Goal: Check status: Check status

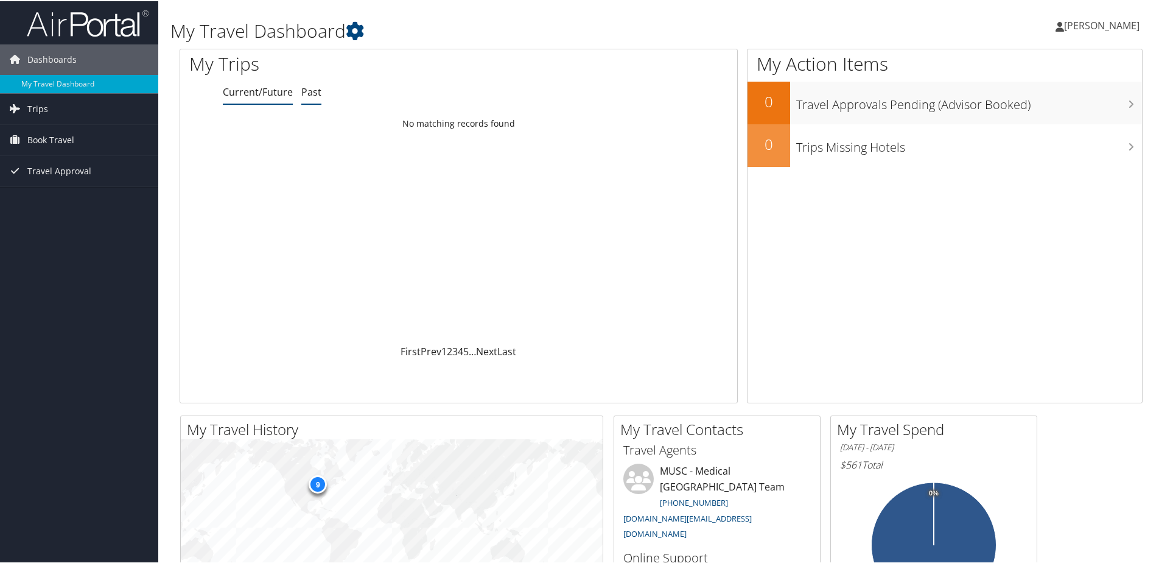
click at [303, 93] on link "Past" at bounding box center [311, 90] width 20 height 13
click at [706, 122] on div "Trip completed" at bounding box center [668, 123] width 126 height 11
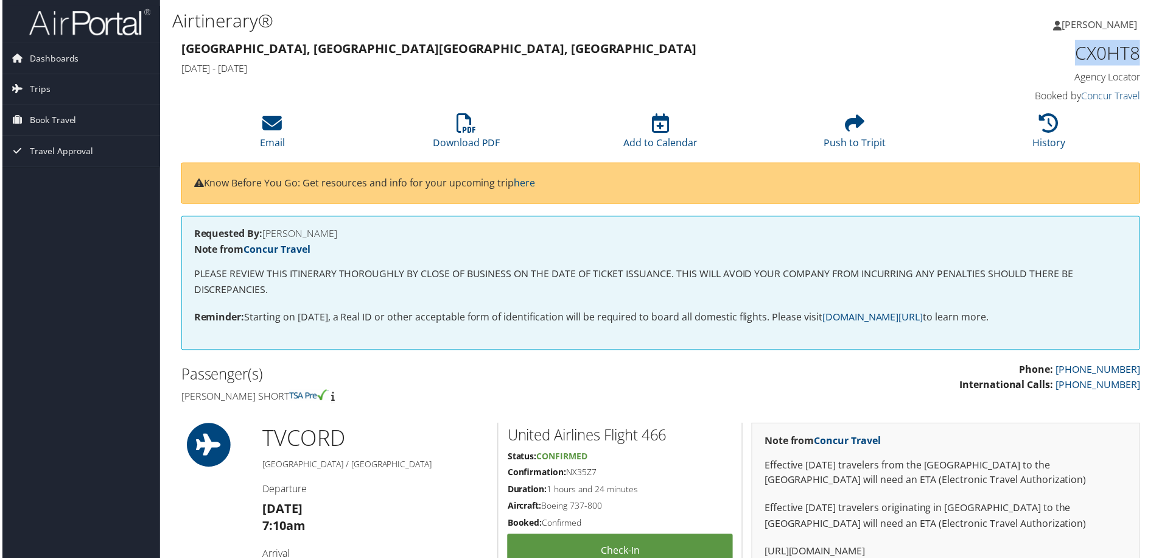
drag, startPoint x: 1068, startPoint y: 54, endPoint x: 1141, endPoint y: 57, distance: 73.1
click at [1144, 56] on div "CX0HT8 Agency Locator Agency Locator CX0HT8 Booked by Concur Travel Booked by C…" at bounding box center [1029, 72] width 245 height 69
copy h1 "CX0HT8"
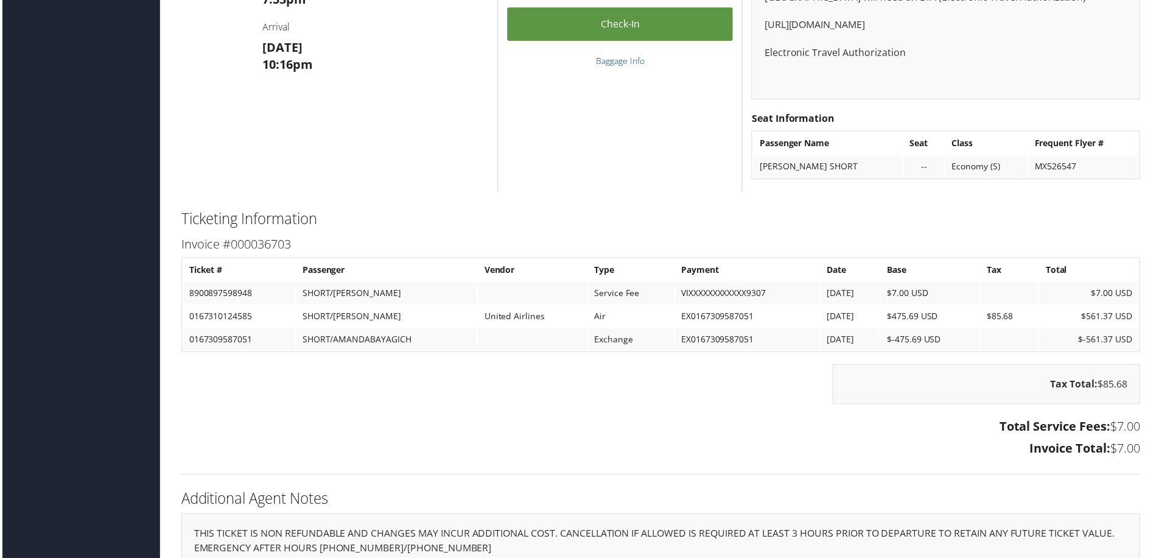
scroll to position [1741, 0]
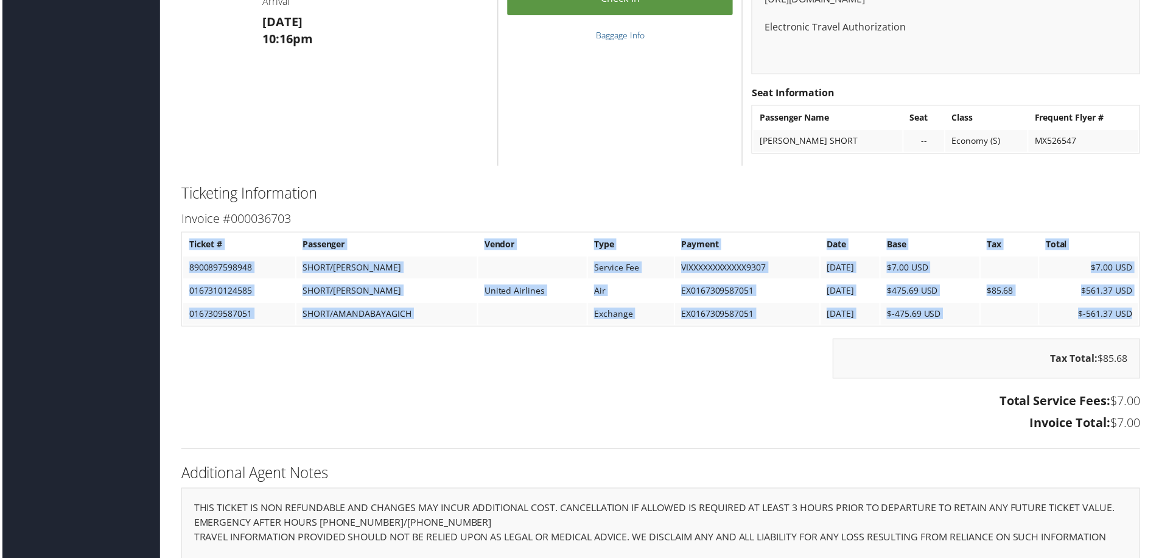
drag, startPoint x: 188, startPoint y: 241, endPoint x: 385, endPoint y: 354, distance: 227.5
click at [385, 354] on div "Invoice #000036703 Ticket # Passenger Vendor Type Payment Date Base Tax Total 8…" at bounding box center [661, 323] width 982 height 229
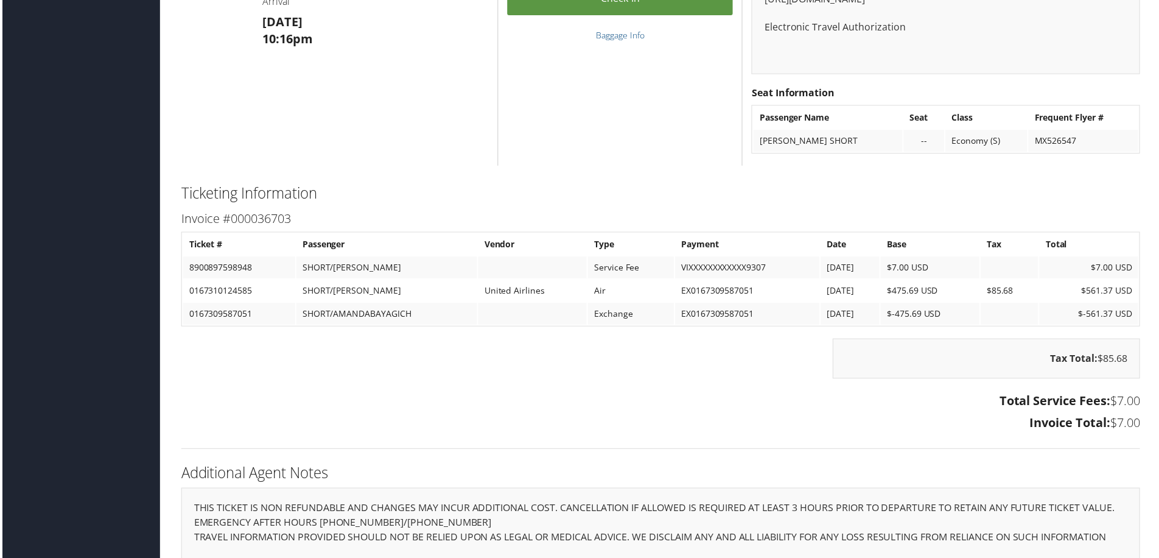
drag, startPoint x: 385, startPoint y: 354, endPoint x: 406, endPoint y: 415, distance: 64.7
click at [406, 415] on div "Total Service Fees: $7.00 Invoice Total: $7.00" at bounding box center [661, 415] width 982 height 46
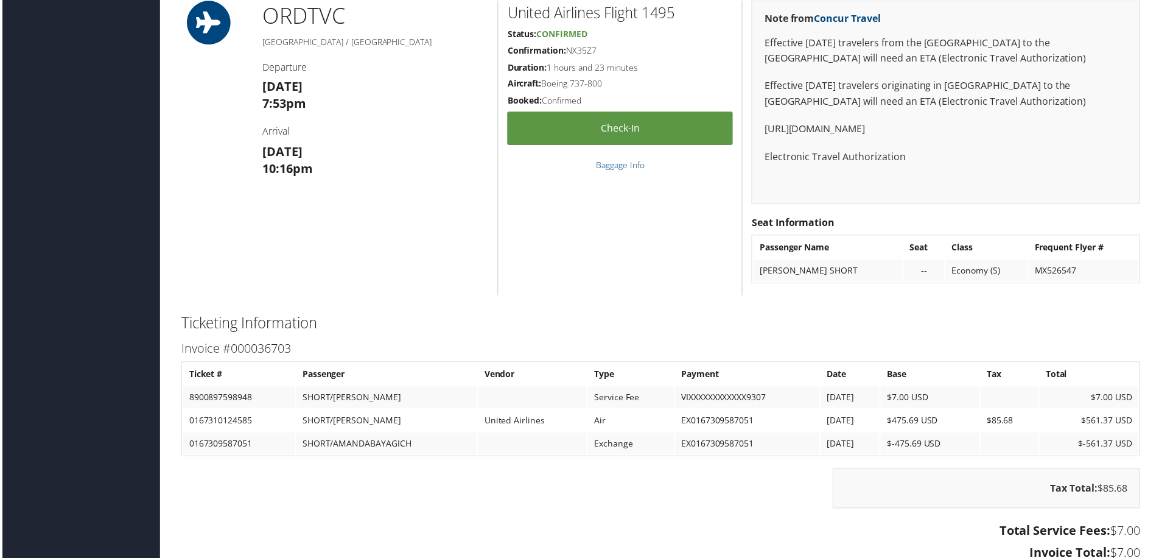
scroll to position [1629, 0]
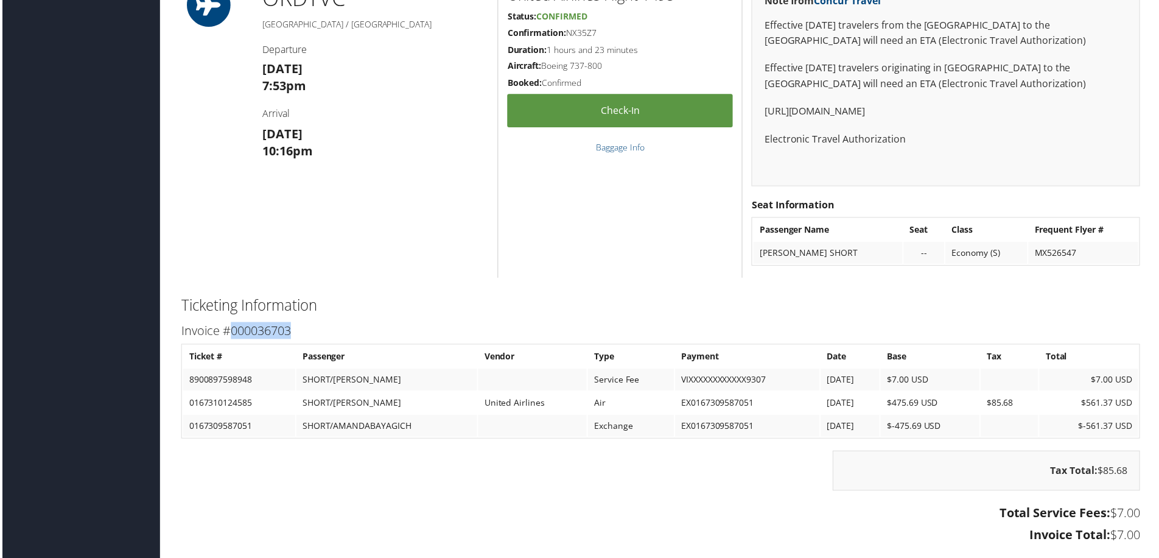
drag, startPoint x: 229, startPoint y: 334, endPoint x: 356, endPoint y: 343, distance: 127.5
click at [356, 343] on div "Invoice #000036703 Ticket # Passenger Vendor Type Payment Date Base Tax Total 8…" at bounding box center [661, 436] width 982 height 229
drag, startPoint x: 356, startPoint y: 343, endPoint x: 241, endPoint y: 266, distance: 138.3
click at [241, 266] on div "ORD TVC Chicago / Traverse City Departure Thu 18 Sep 7:53pm Arrival Thu 18 Sep …" at bounding box center [661, 131] width 982 height 296
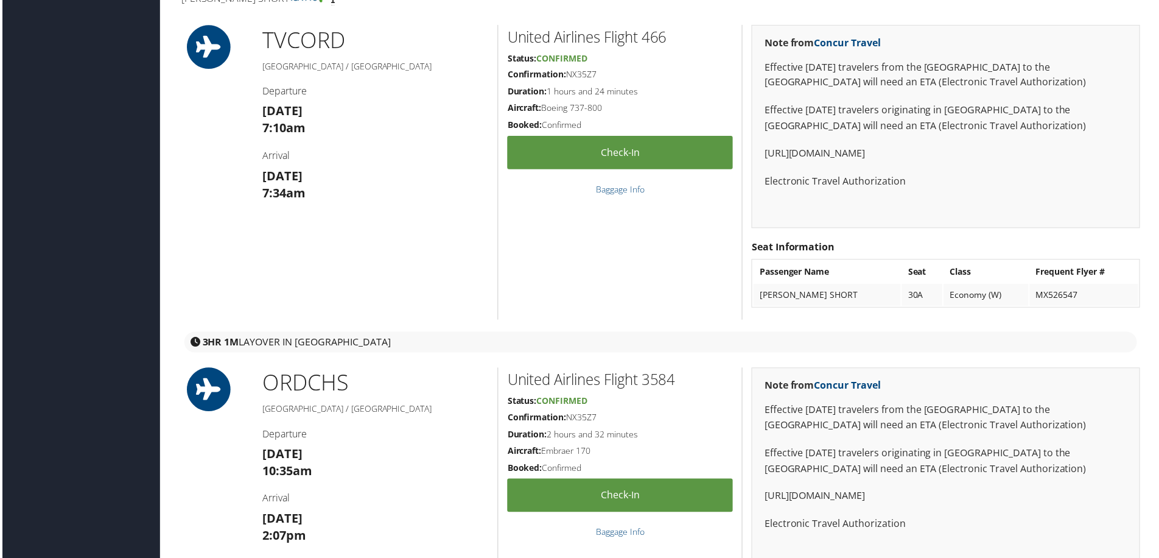
scroll to position [167, 0]
